Goal: Task Accomplishment & Management: Use online tool/utility

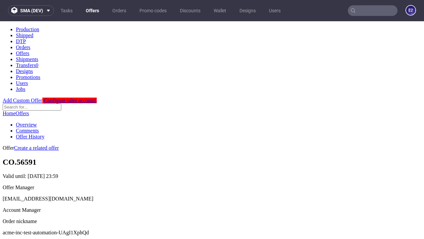
scroll to position [66, 0]
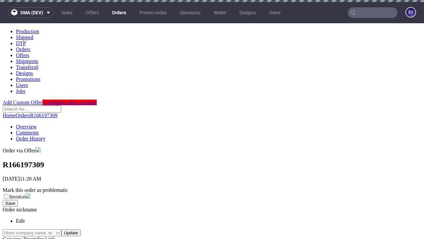
scroll to position [265, 0]
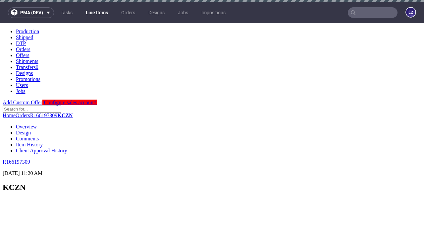
scroll to position [1152, 0]
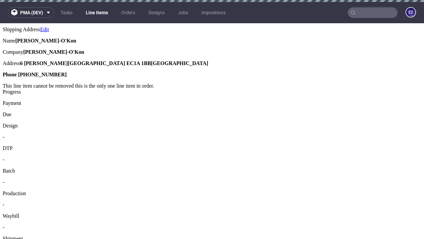
select select "accepted"
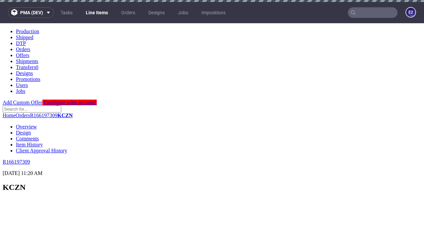
scroll to position [1125, 0]
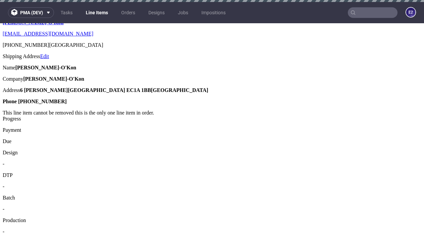
select select "received"
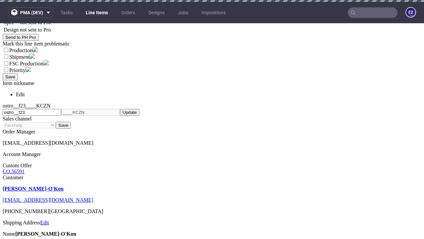
select select "accepted_dtp_issue_reprint"
